Goal: Task Accomplishment & Management: Use online tool/utility

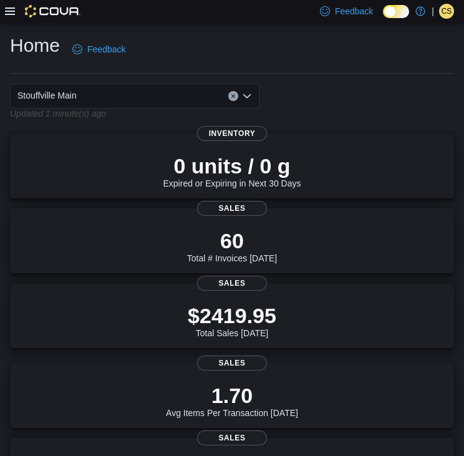
click at [6, 7] on icon at bounding box center [10, 11] width 10 height 10
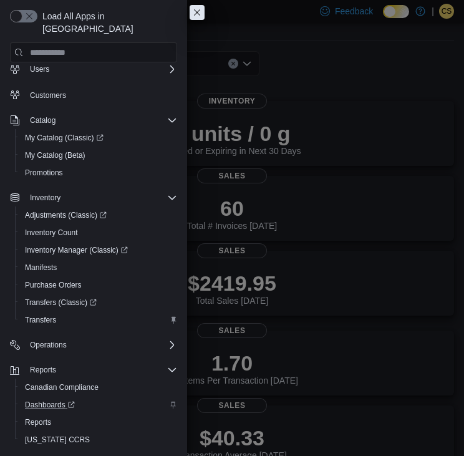
scroll to position [34, 0]
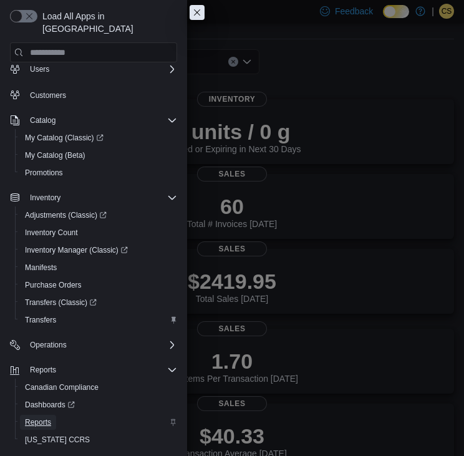
click at [46, 417] on span "Reports" at bounding box center [38, 422] width 26 height 10
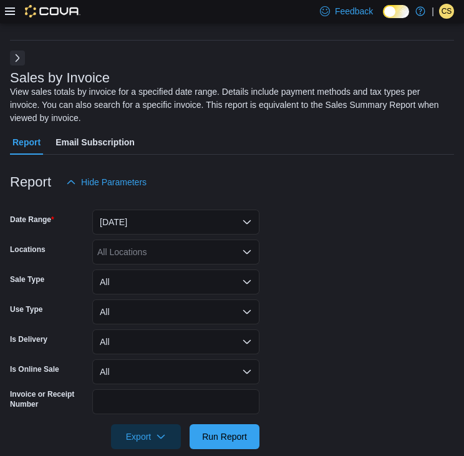
scroll to position [51, 0]
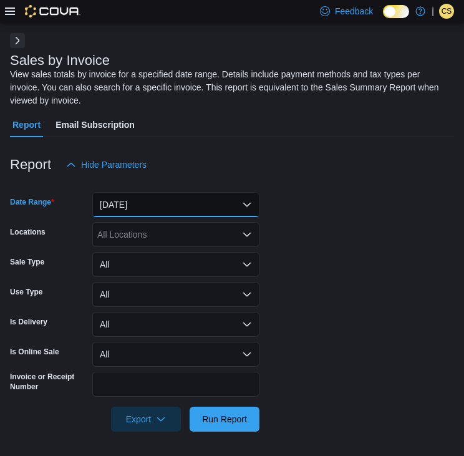
click at [188, 202] on button "[DATE]" at bounding box center [175, 204] width 167 height 25
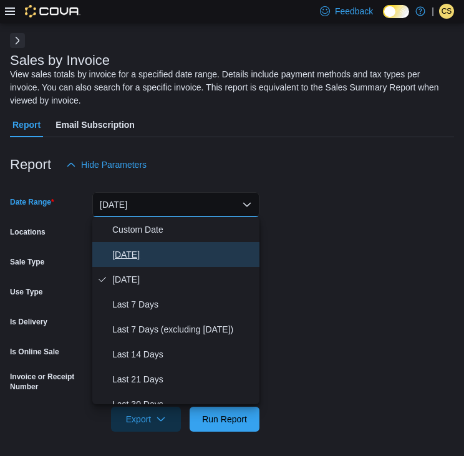
click at [167, 253] on span "[DATE]" at bounding box center [183, 254] width 142 height 15
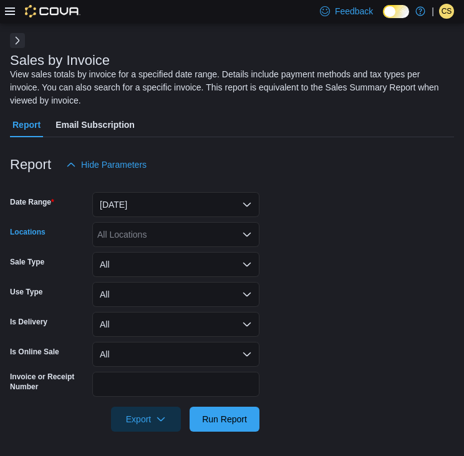
click at [167, 241] on div "All Locations" at bounding box center [175, 234] width 167 height 25
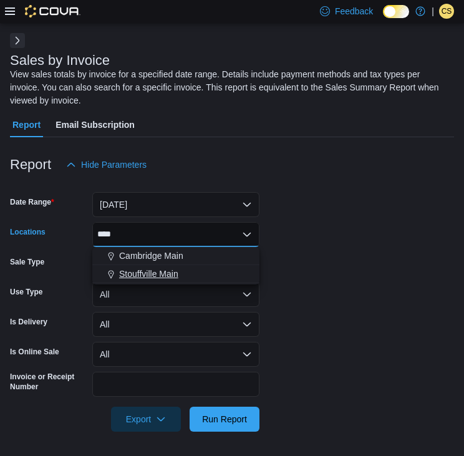
type input "****"
click at [180, 268] on div "Stouffville Main" at bounding box center [176, 274] width 152 height 12
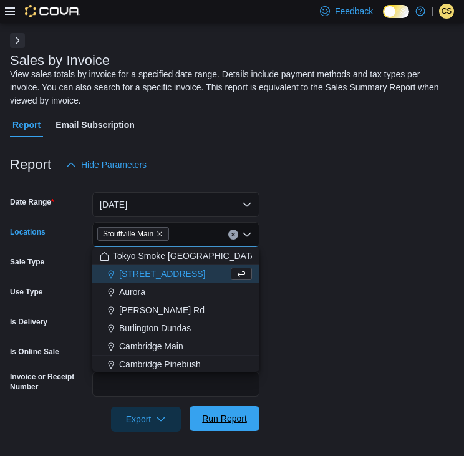
click at [241, 417] on span "Run Report" at bounding box center [224, 418] width 45 height 12
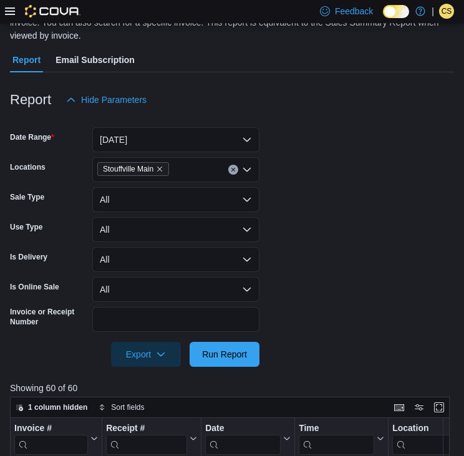
scroll to position [80, 0]
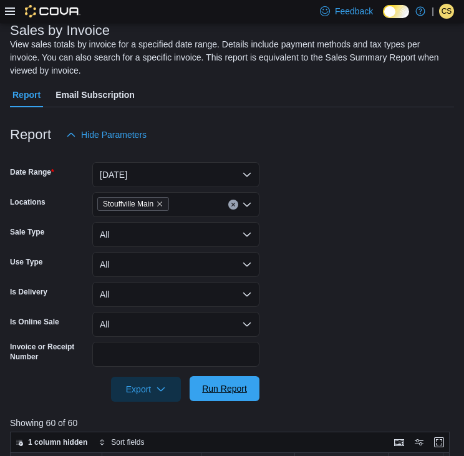
click at [225, 386] on span "Run Report" at bounding box center [224, 389] width 45 height 12
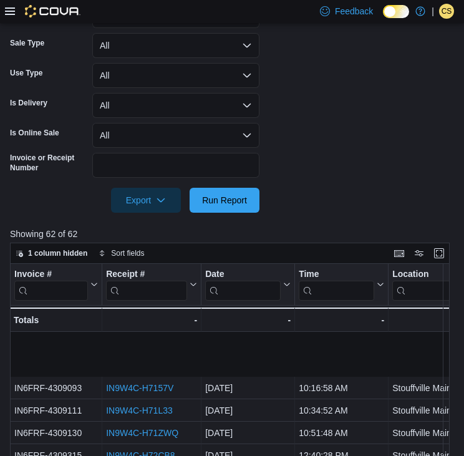
scroll to position [85, 0]
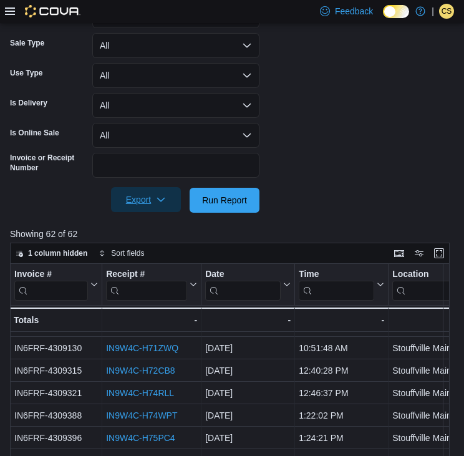
click at [152, 203] on span "Export" at bounding box center [146, 199] width 55 height 25
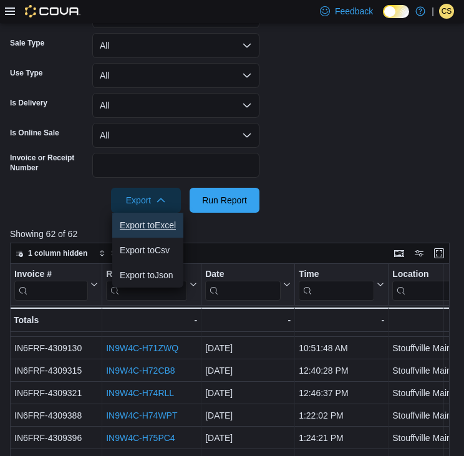
click at [155, 225] on span "Export to Excel" at bounding box center [148, 225] width 56 height 10
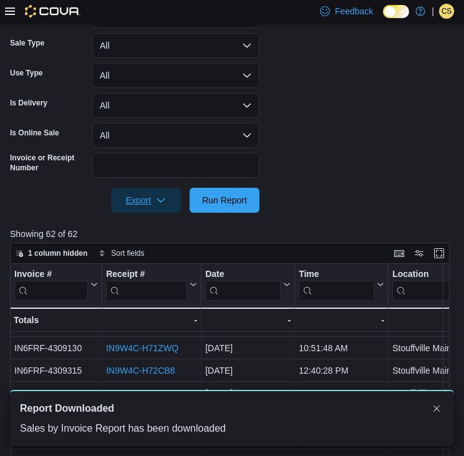
scroll to position [0, 0]
